Goal: Task Accomplishment & Management: Use online tool/utility

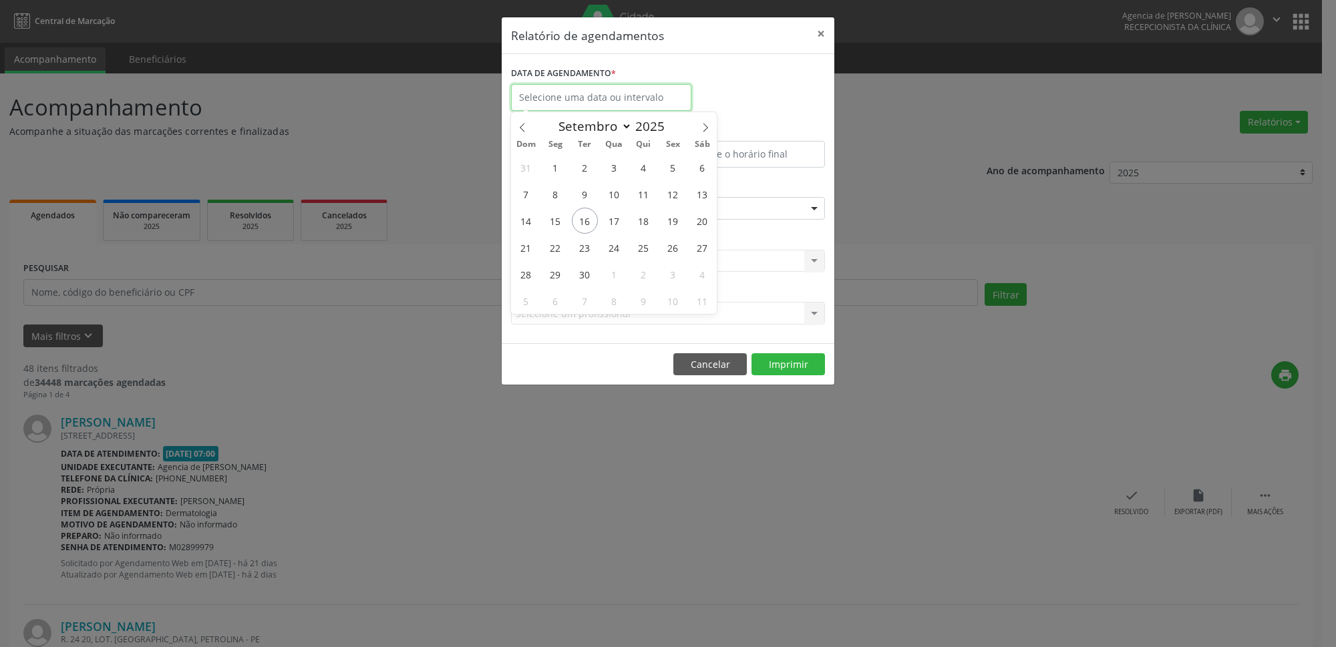
click at [592, 99] on input "text" at bounding box center [601, 97] width 180 height 27
click at [584, 218] on span "16" at bounding box center [585, 221] width 26 height 26
type input "[DATE]"
click at [584, 218] on span "16" at bounding box center [585, 221] width 26 height 26
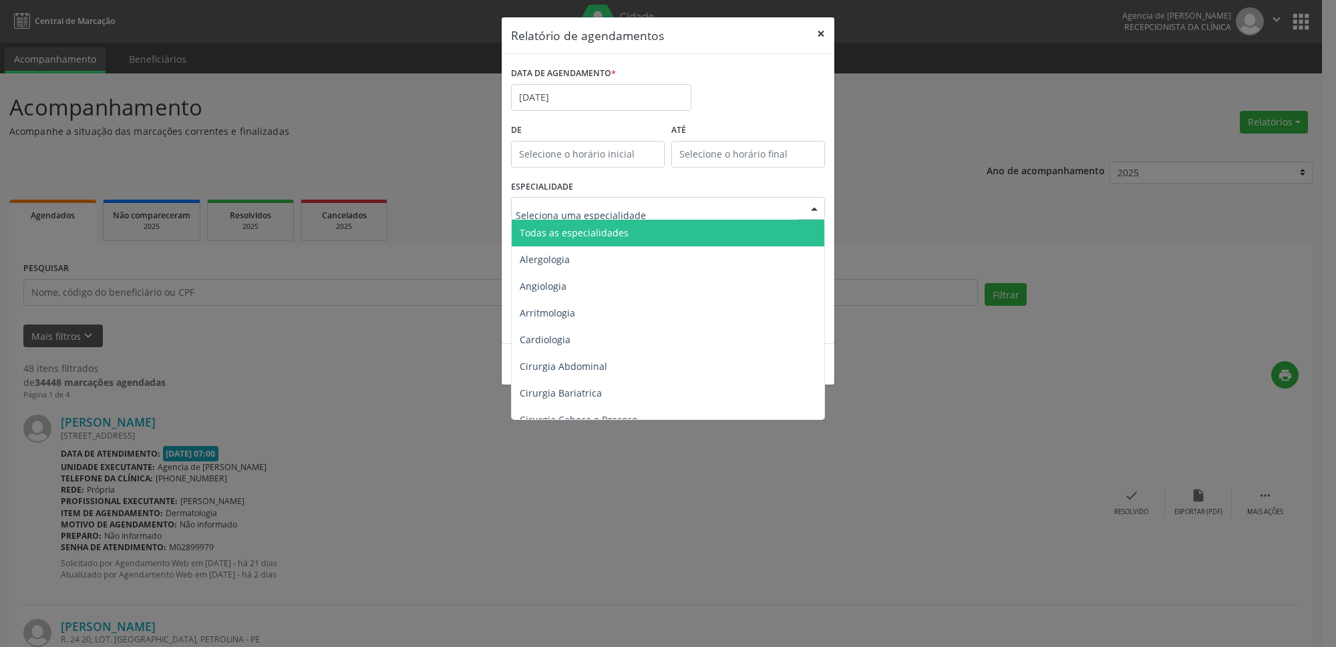
click at [820, 35] on button "×" at bounding box center [821, 33] width 27 height 33
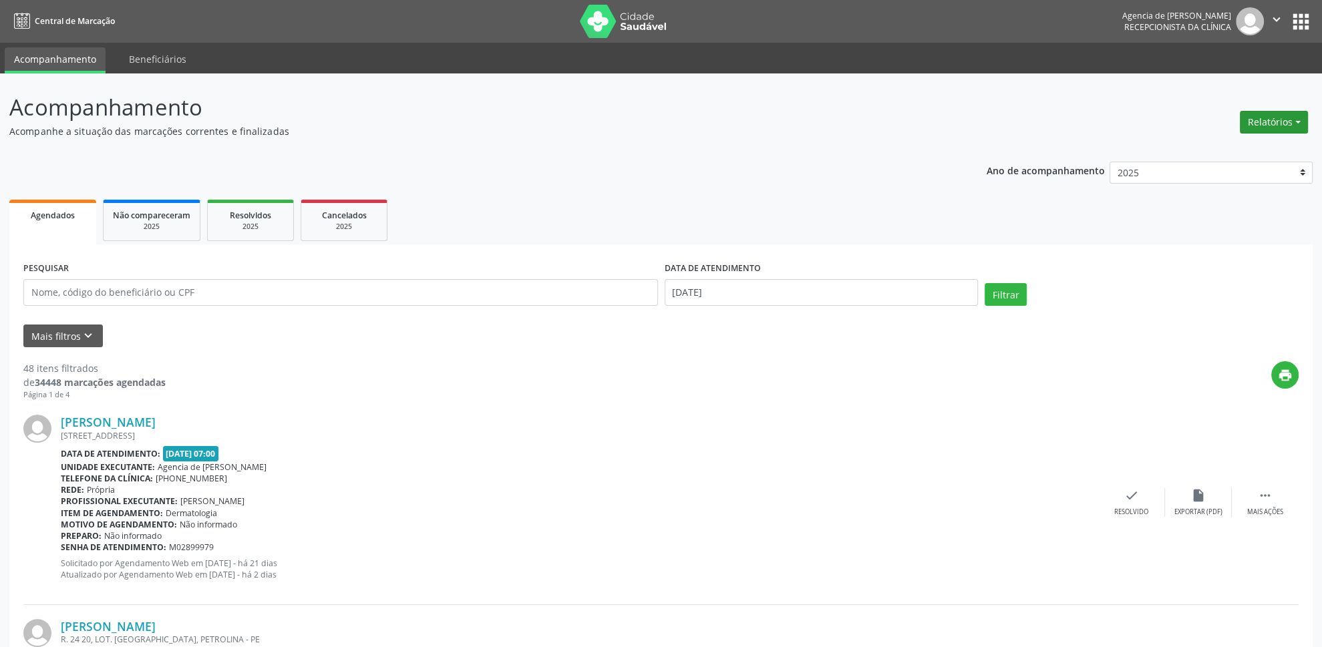
click at [1282, 120] on button "Relatórios" at bounding box center [1274, 122] width 68 height 23
click at [1208, 151] on link "Agendamentos" at bounding box center [1238, 151] width 144 height 19
select select "8"
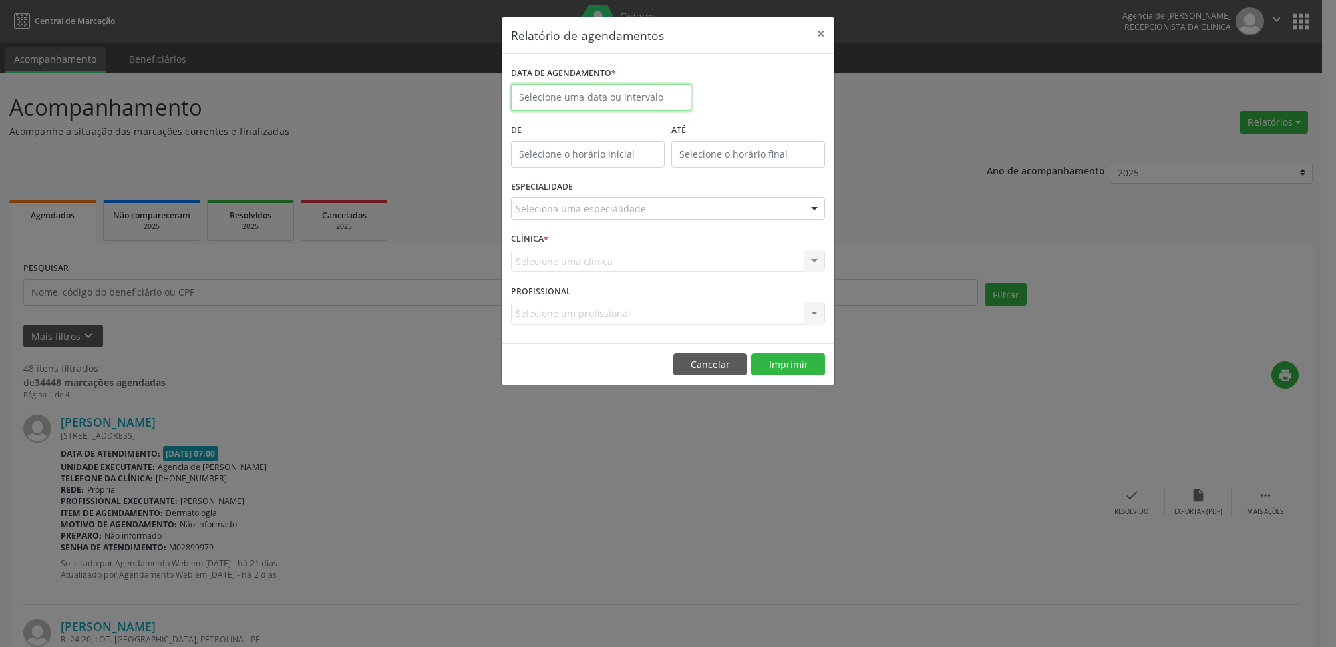
click at [621, 104] on input "text" at bounding box center [601, 97] width 180 height 27
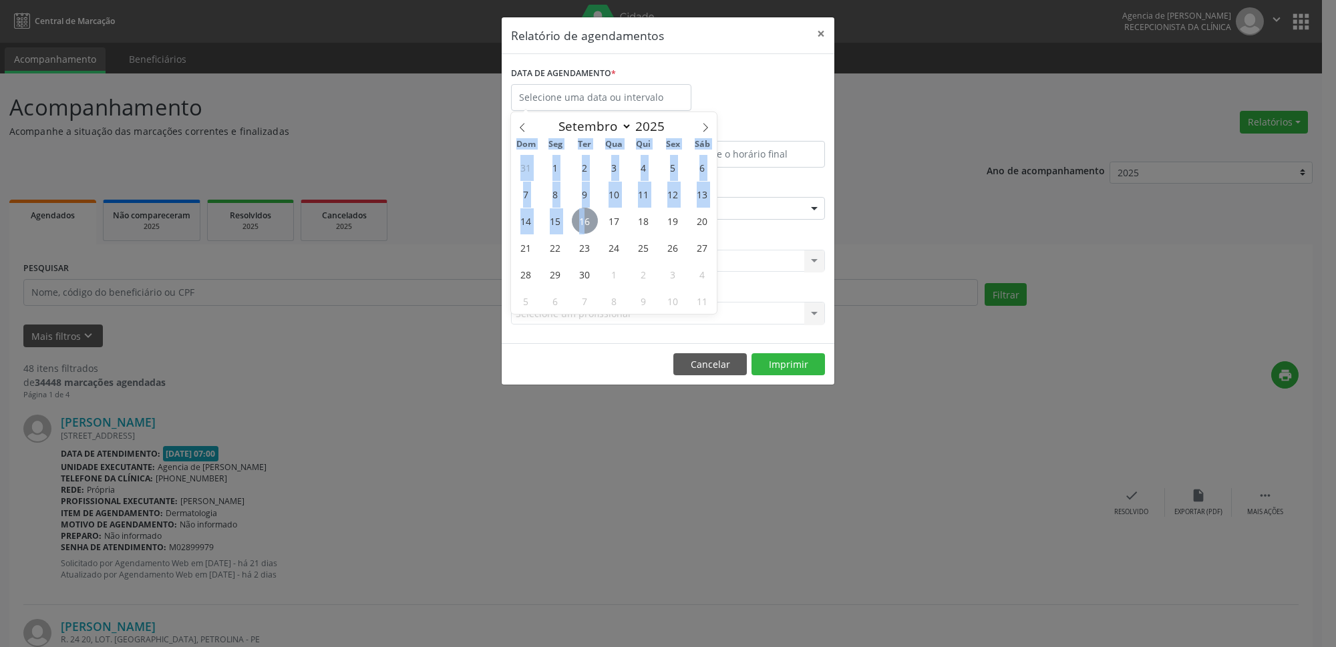
click at [584, 224] on span "16" at bounding box center [585, 221] width 26 height 26
type input "[DATE]"
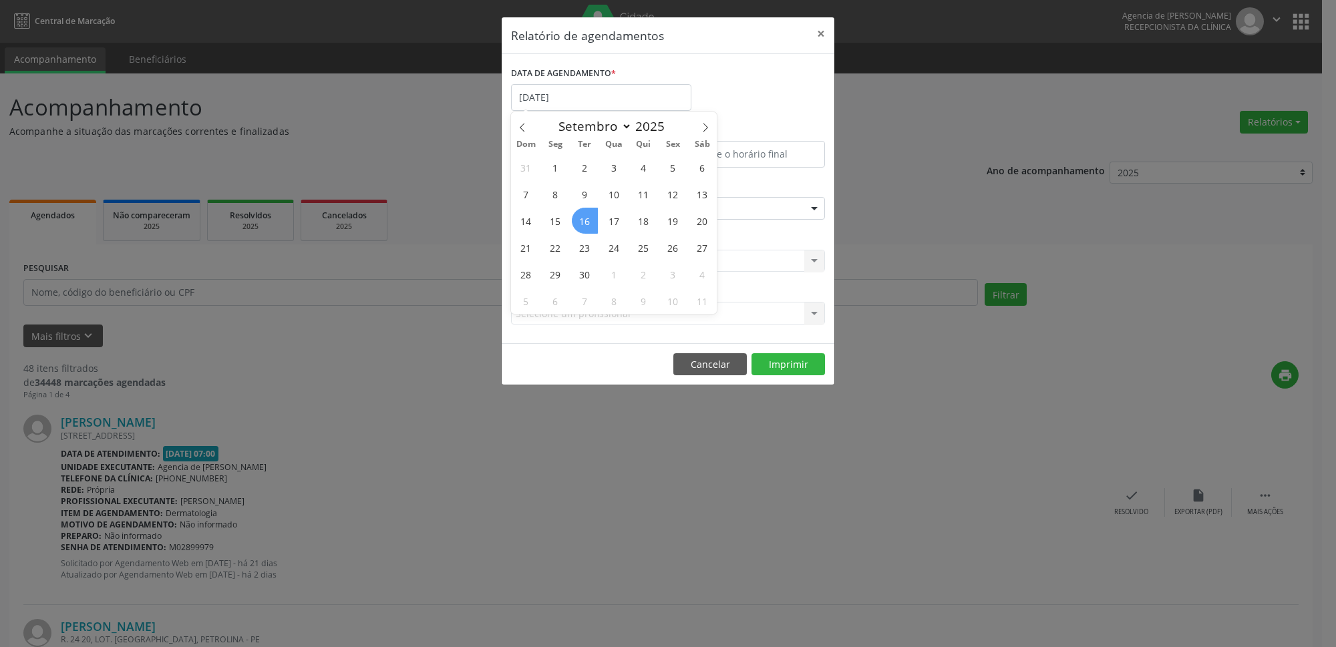
click at [584, 224] on span "16" at bounding box center [585, 221] width 26 height 26
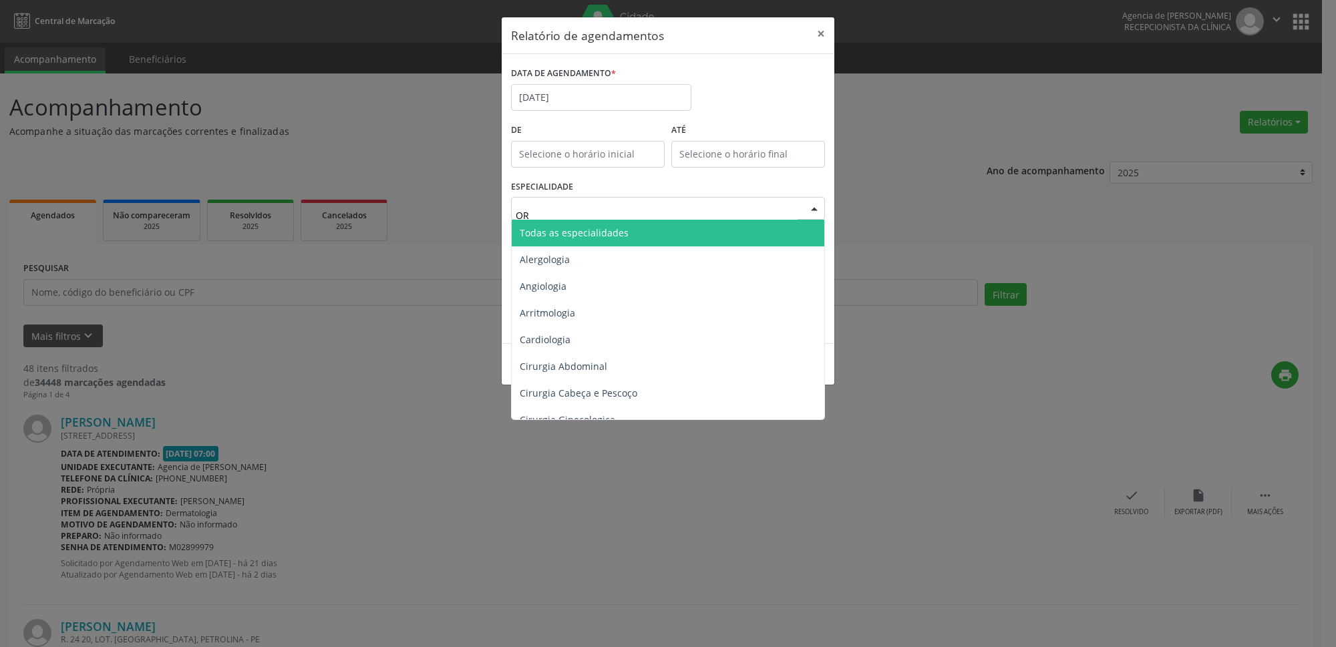
type input "ORT"
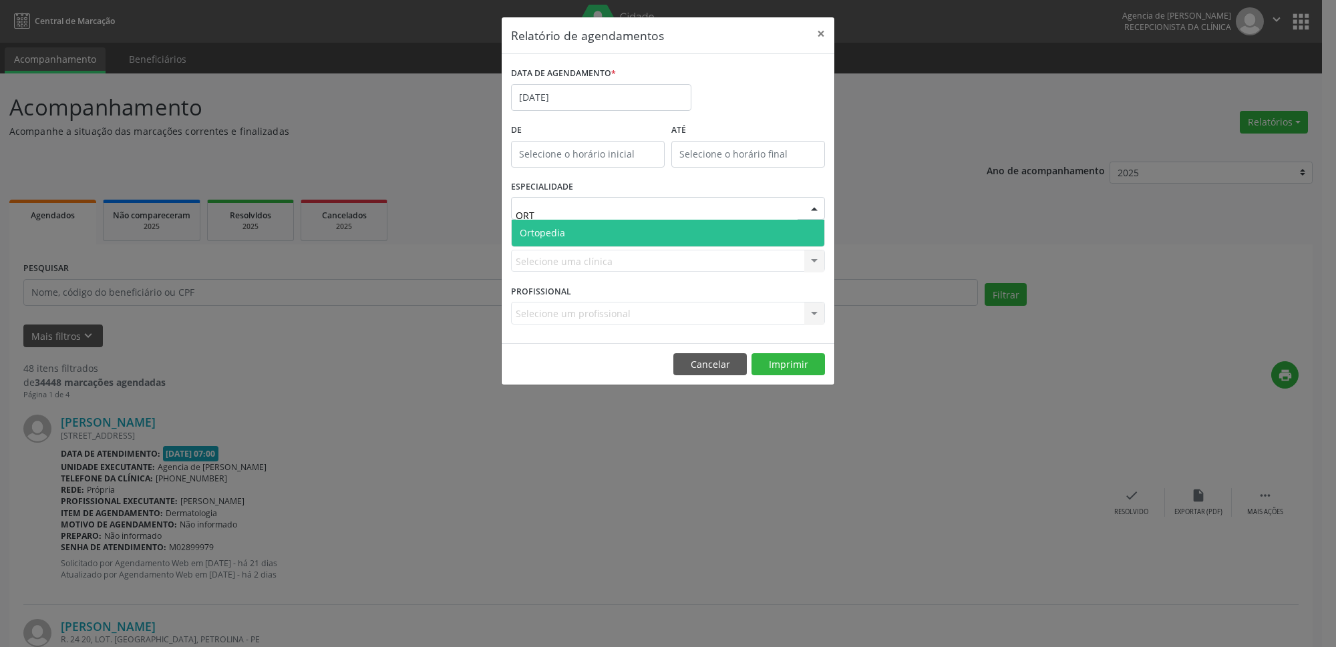
click at [570, 236] on span "Ortopedia" at bounding box center [668, 233] width 313 height 27
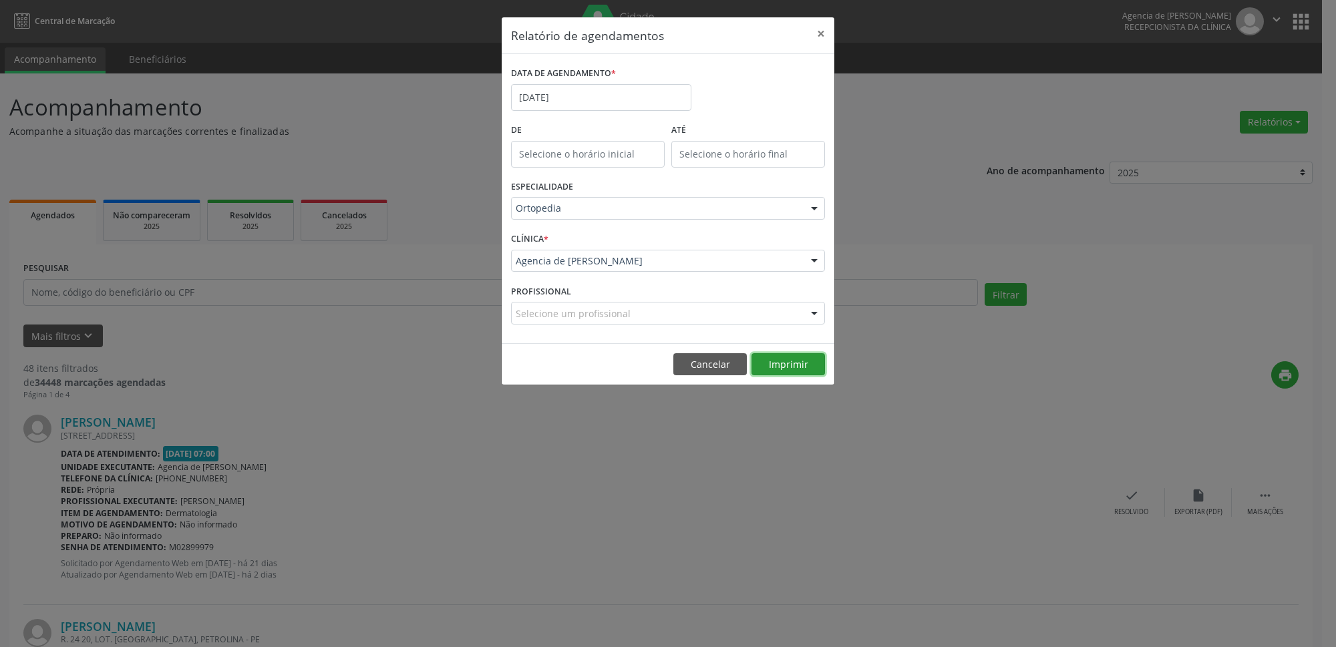
click at [798, 360] on button "Imprimir" at bounding box center [787, 364] width 73 height 23
click at [638, 96] on input "[DATE]" at bounding box center [601, 97] width 180 height 27
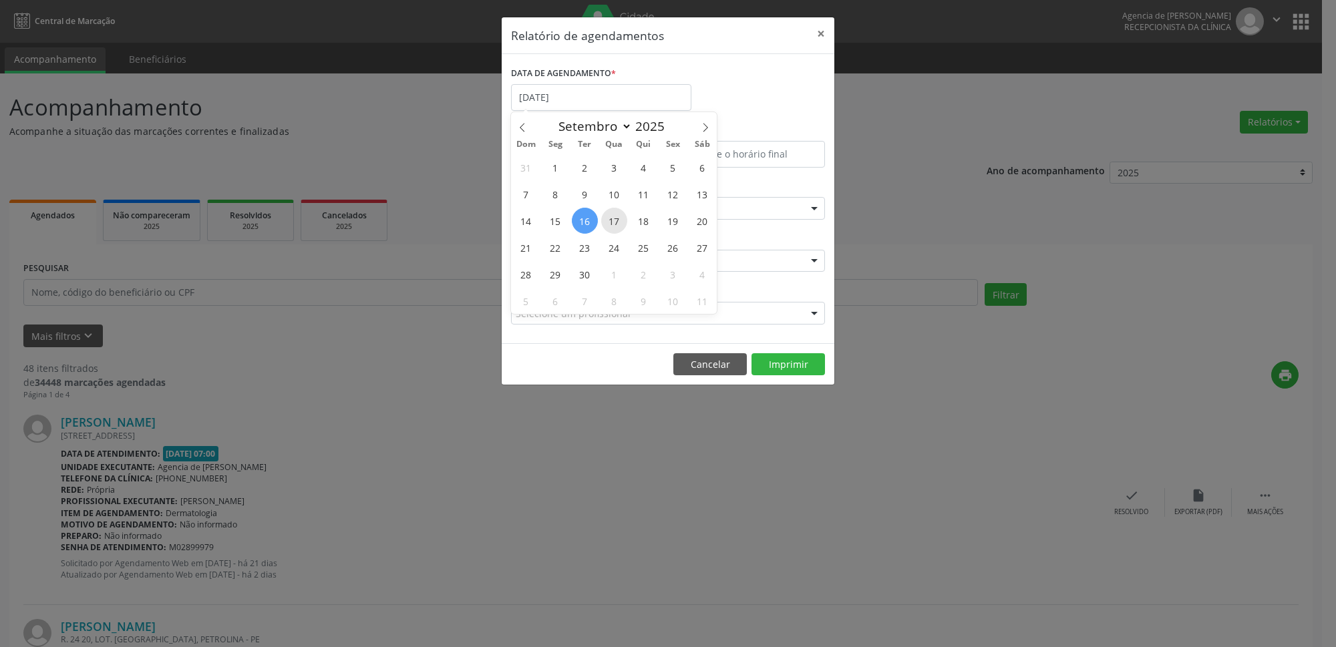
click at [617, 220] on span "17" at bounding box center [614, 221] width 26 height 26
type input "[DATE]"
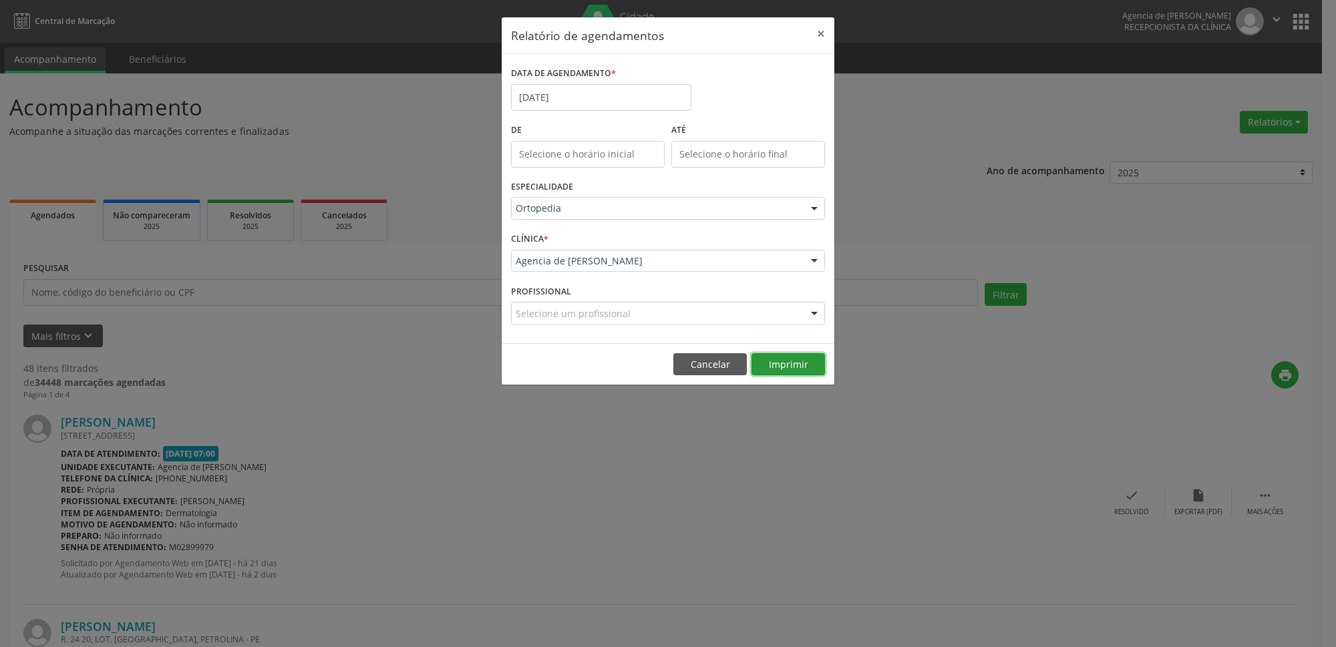
click at [800, 369] on button "Imprimir" at bounding box center [787, 364] width 73 height 23
